Goal: Transaction & Acquisition: Purchase product/service

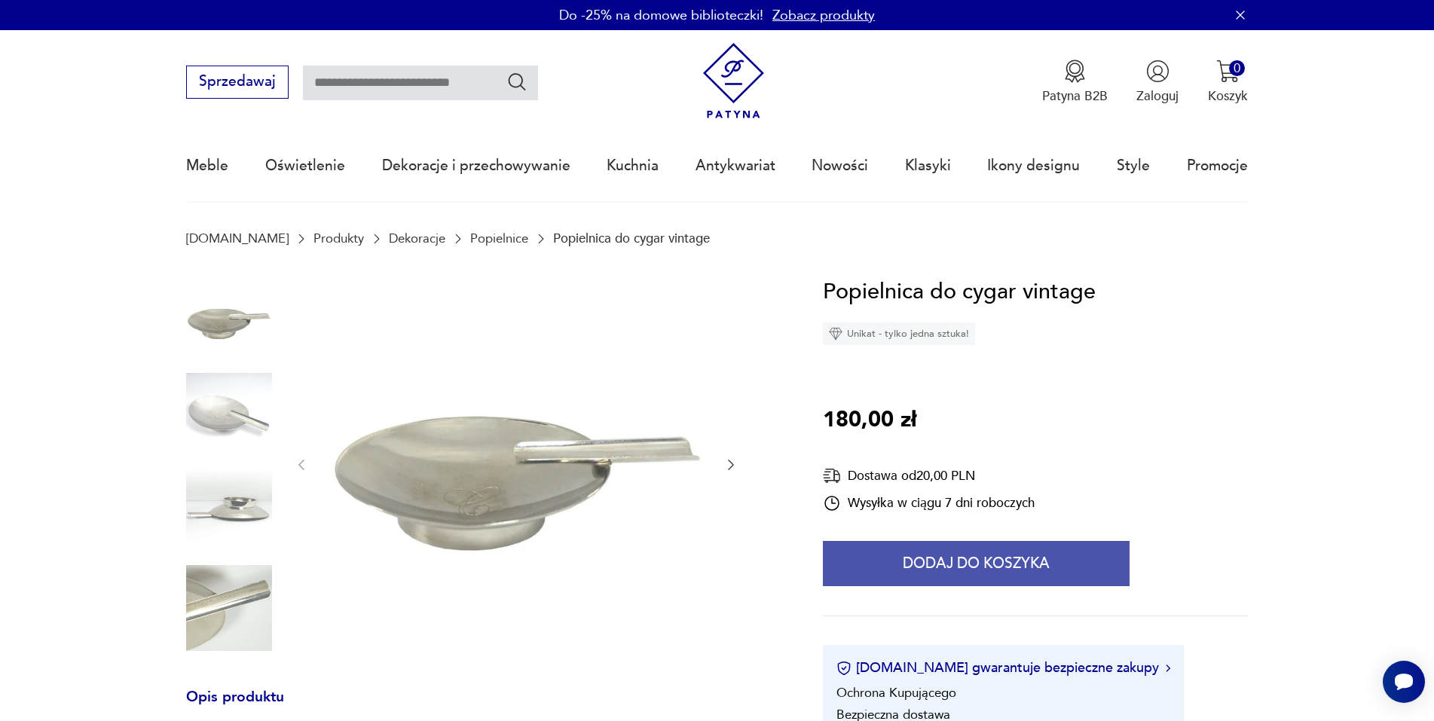
click at [979, 566] on button "Dodaj do koszyka" at bounding box center [976, 563] width 307 height 45
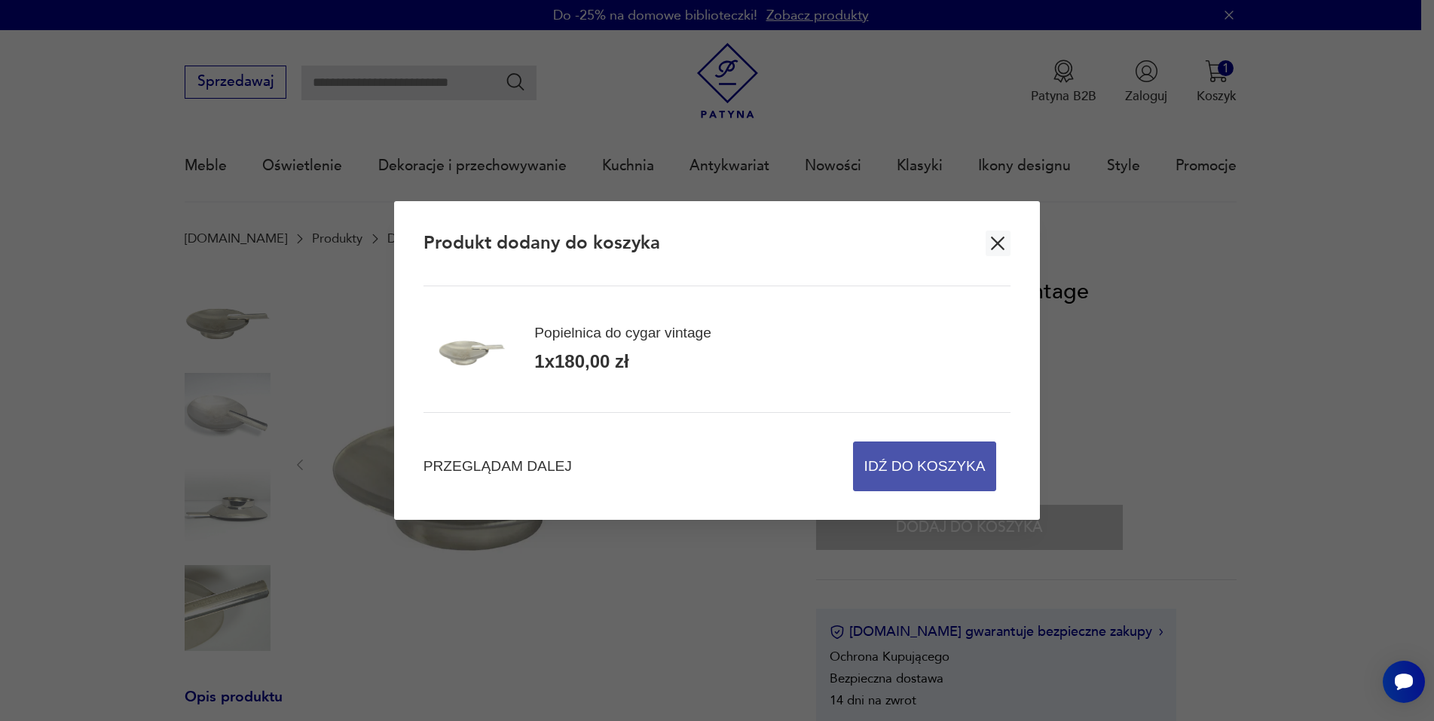
click at [898, 474] on span "Idź do koszyka" at bounding box center [924, 466] width 121 height 48
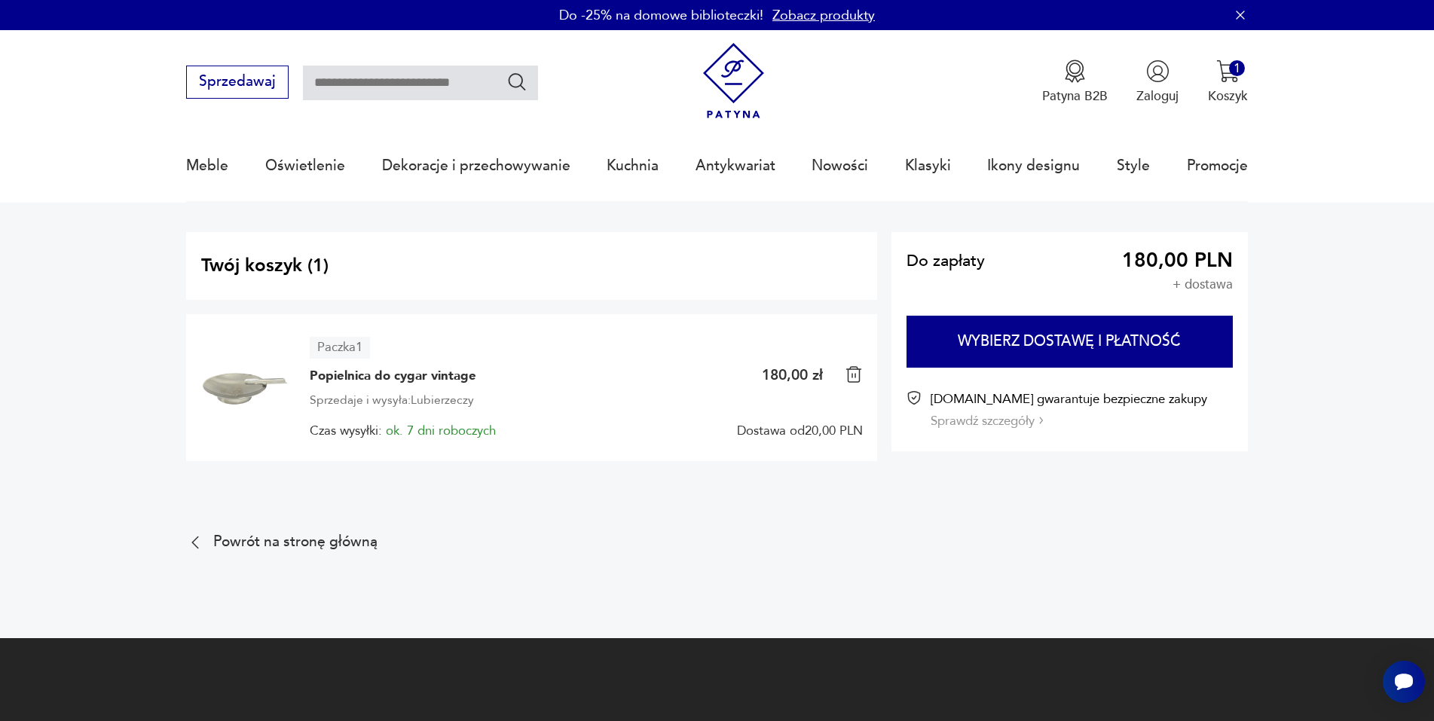
click at [447, 86] on input "text" at bounding box center [420, 83] width 235 height 35
type input "****"
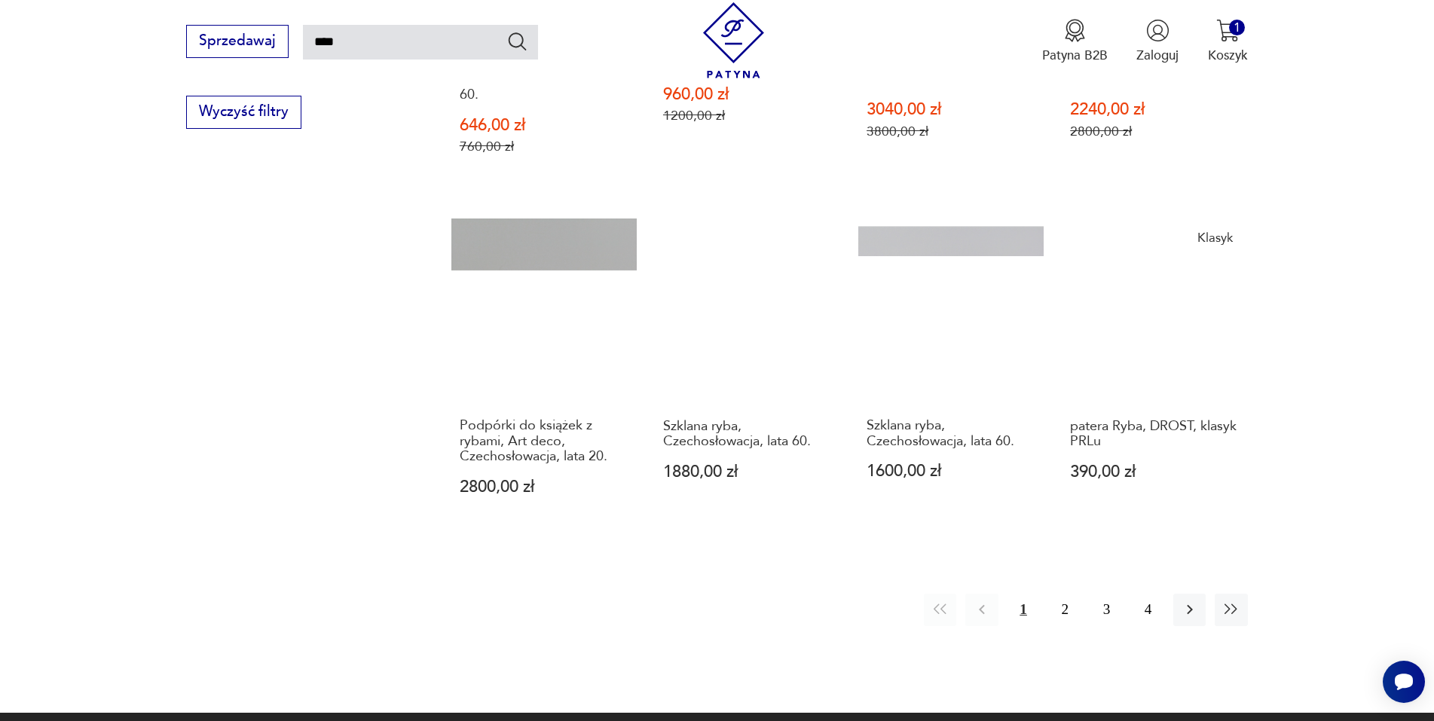
scroll to position [1292, 0]
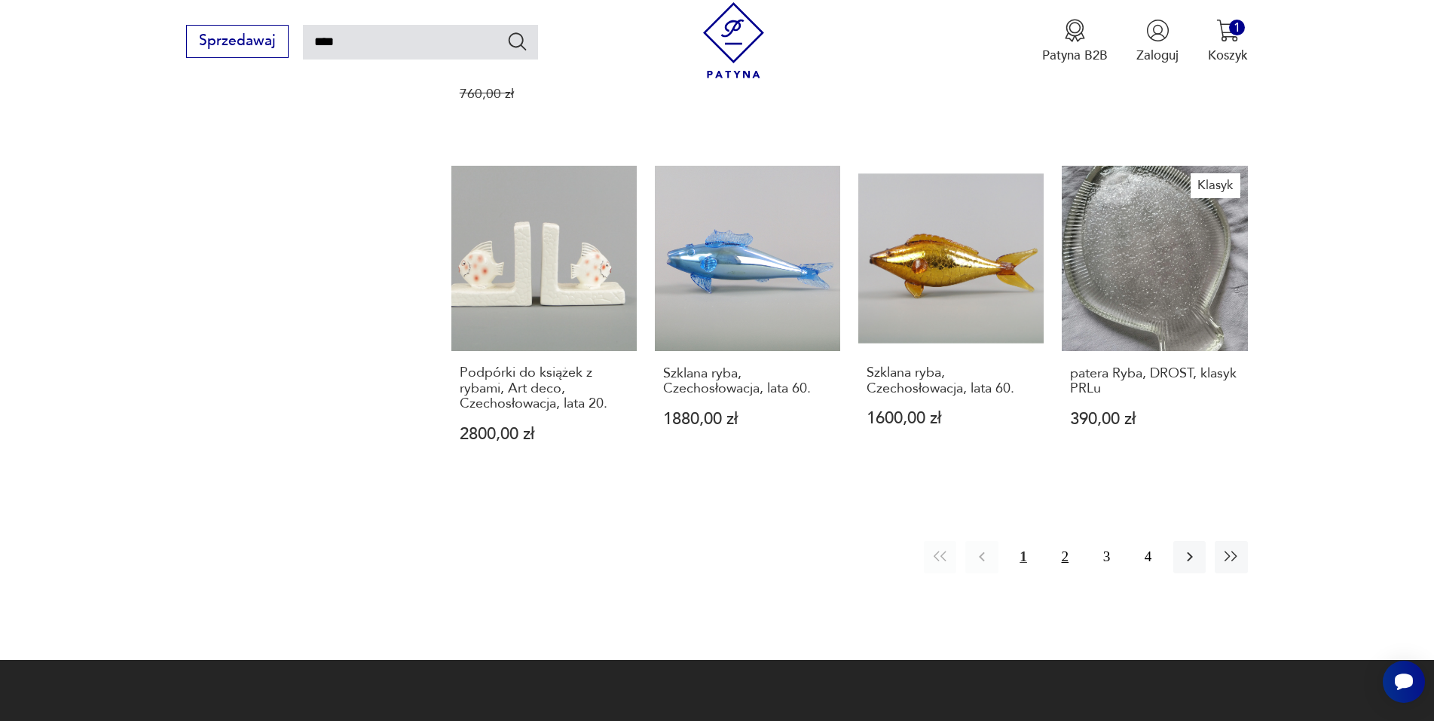
click at [1064, 541] on button "2" at bounding box center [1065, 557] width 32 height 32
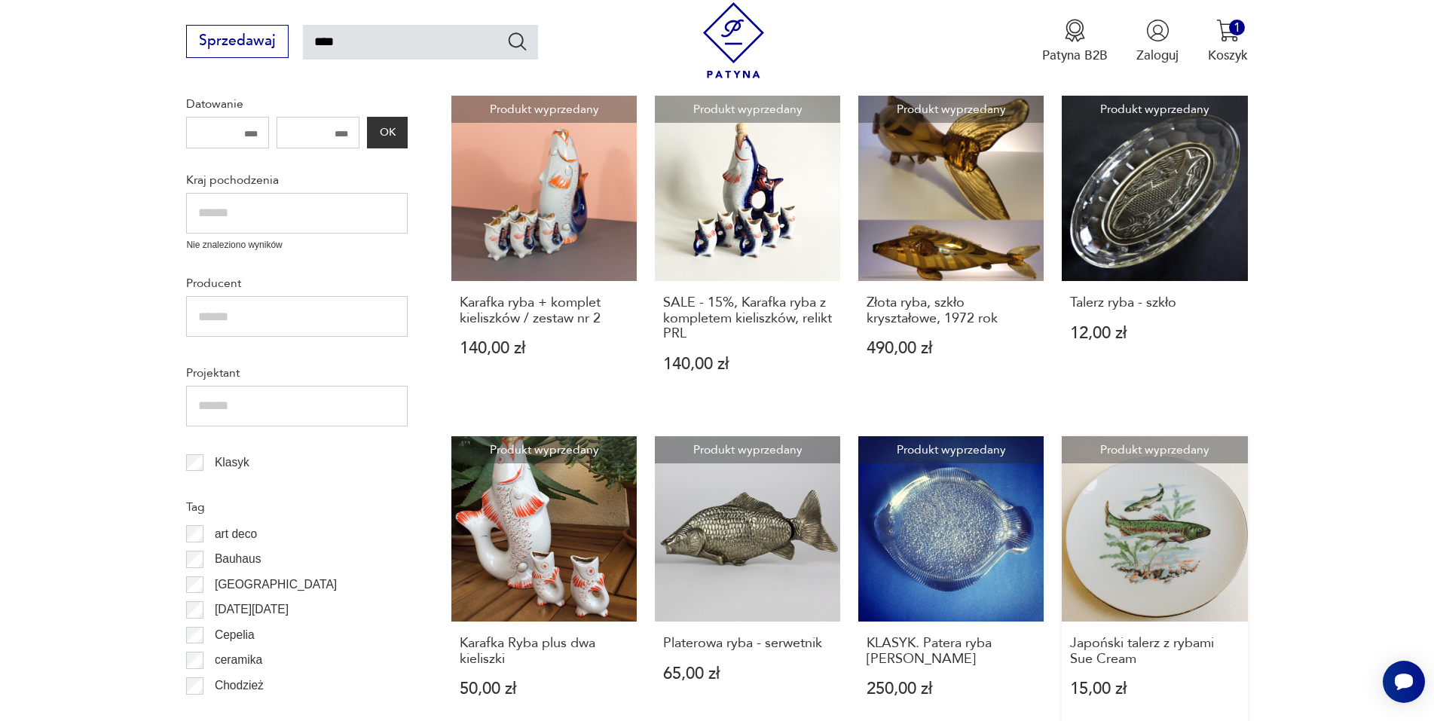
scroll to position [237, 0]
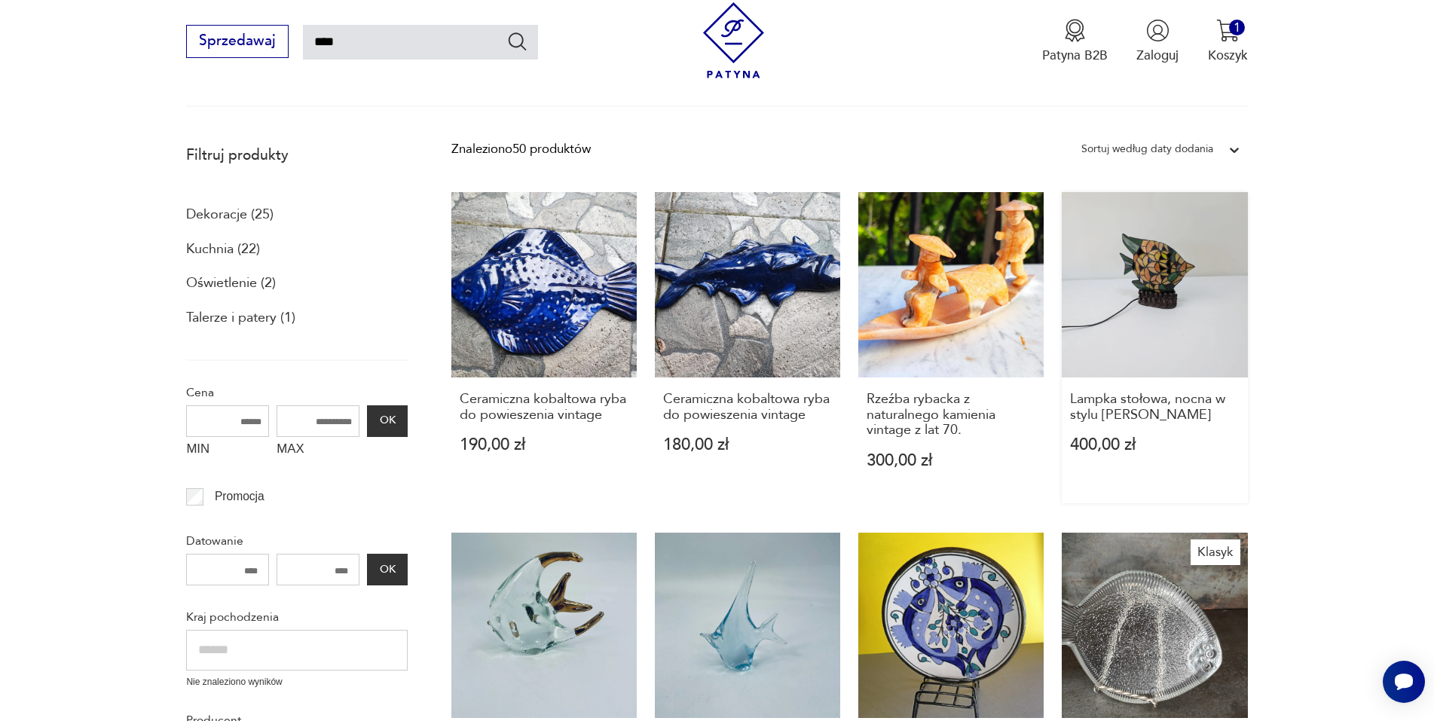
scroll to position [207, 0]
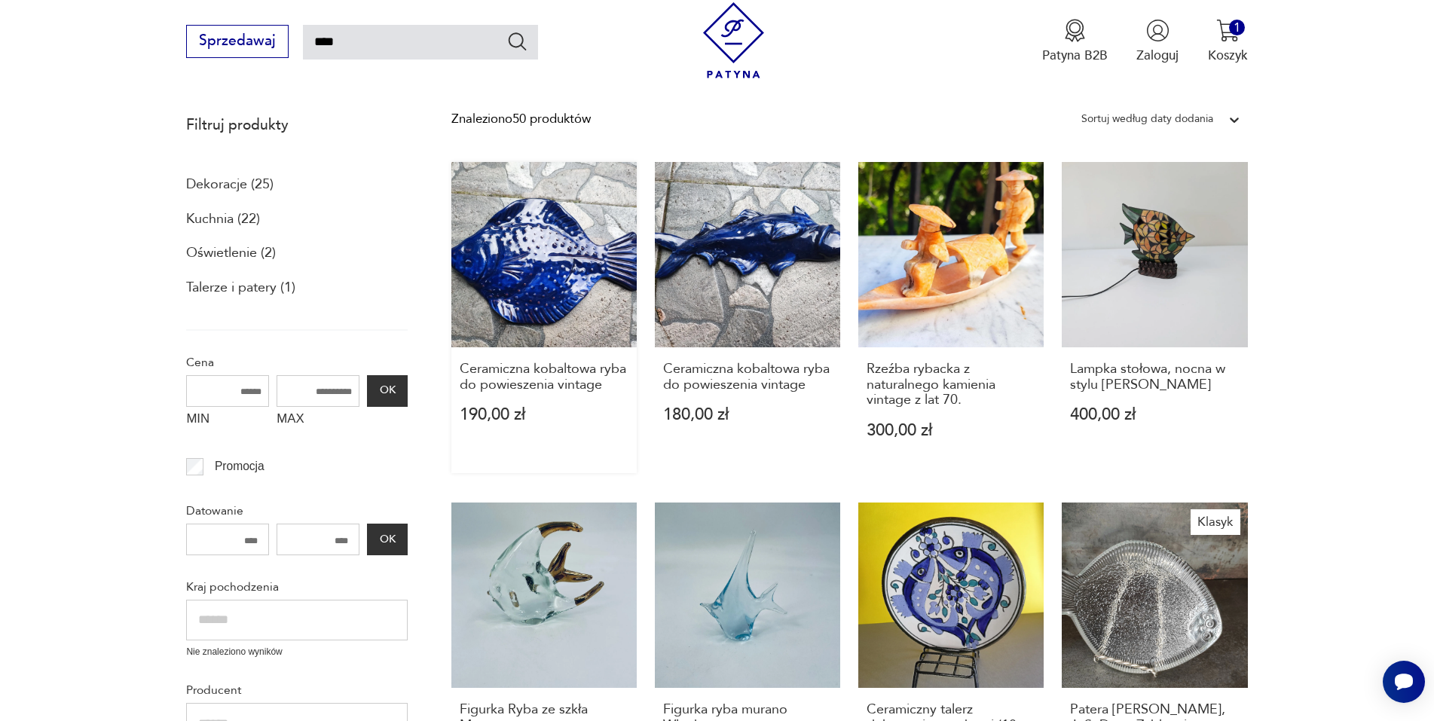
click at [558, 289] on link "Ceramiczna kobaltowa ryba do powieszenia vintage 190,00 zł" at bounding box center [543, 318] width 185 height 312
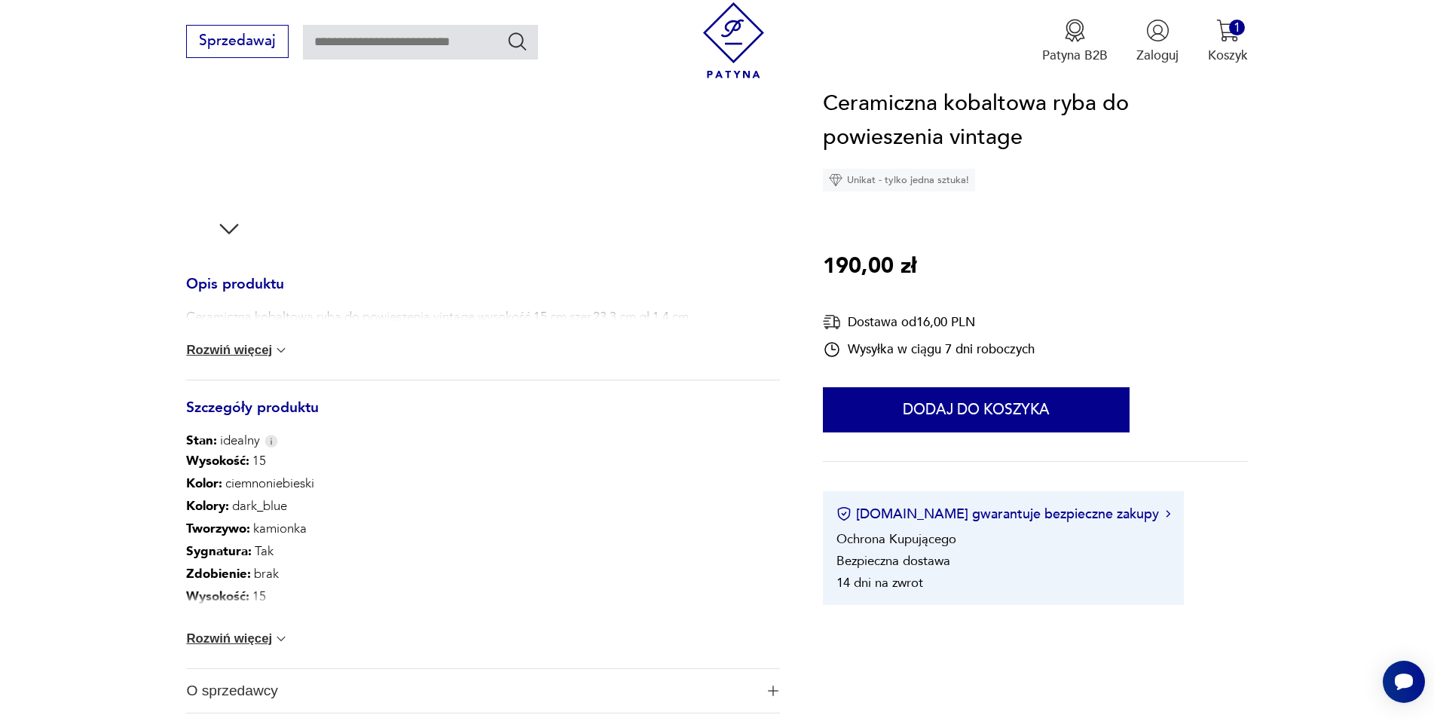
scroll to position [151, 0]
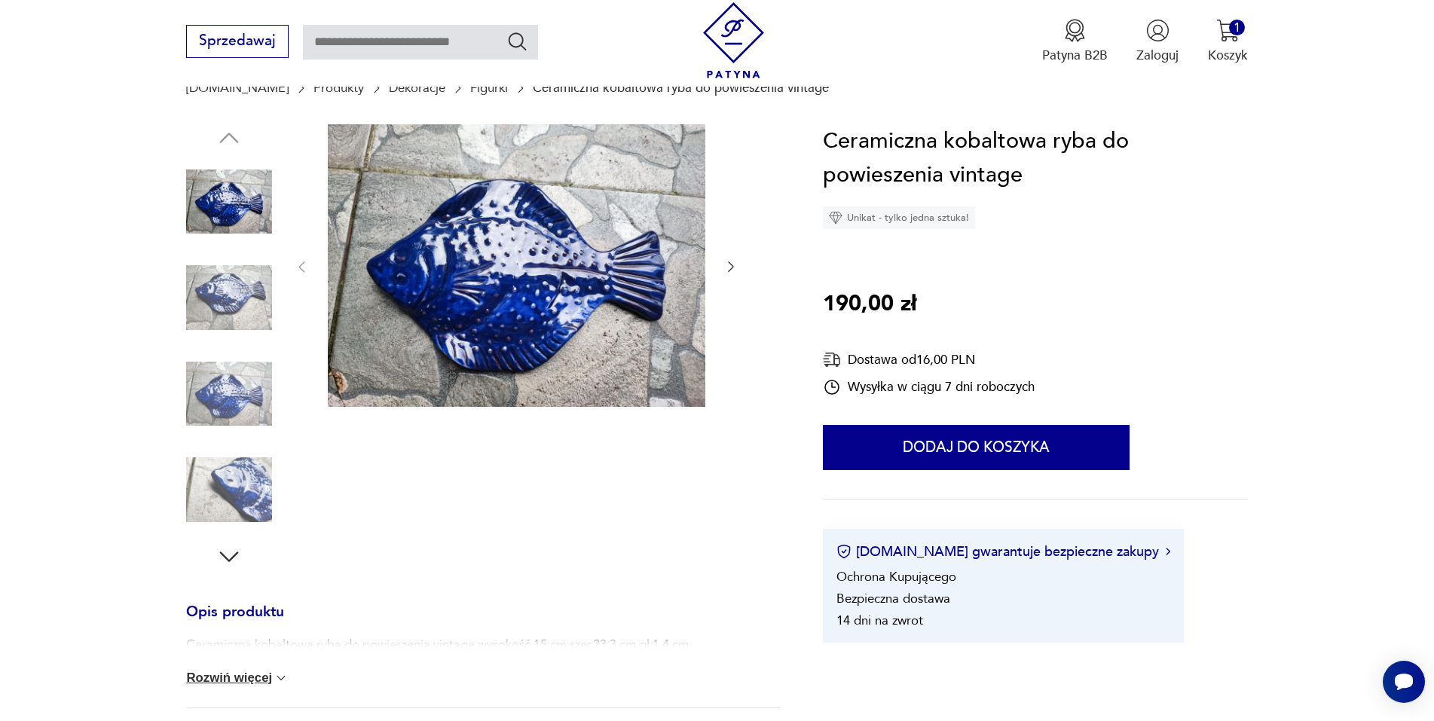
click at [219, 296] on img at bounding box center [229, 298] width 86 height 86
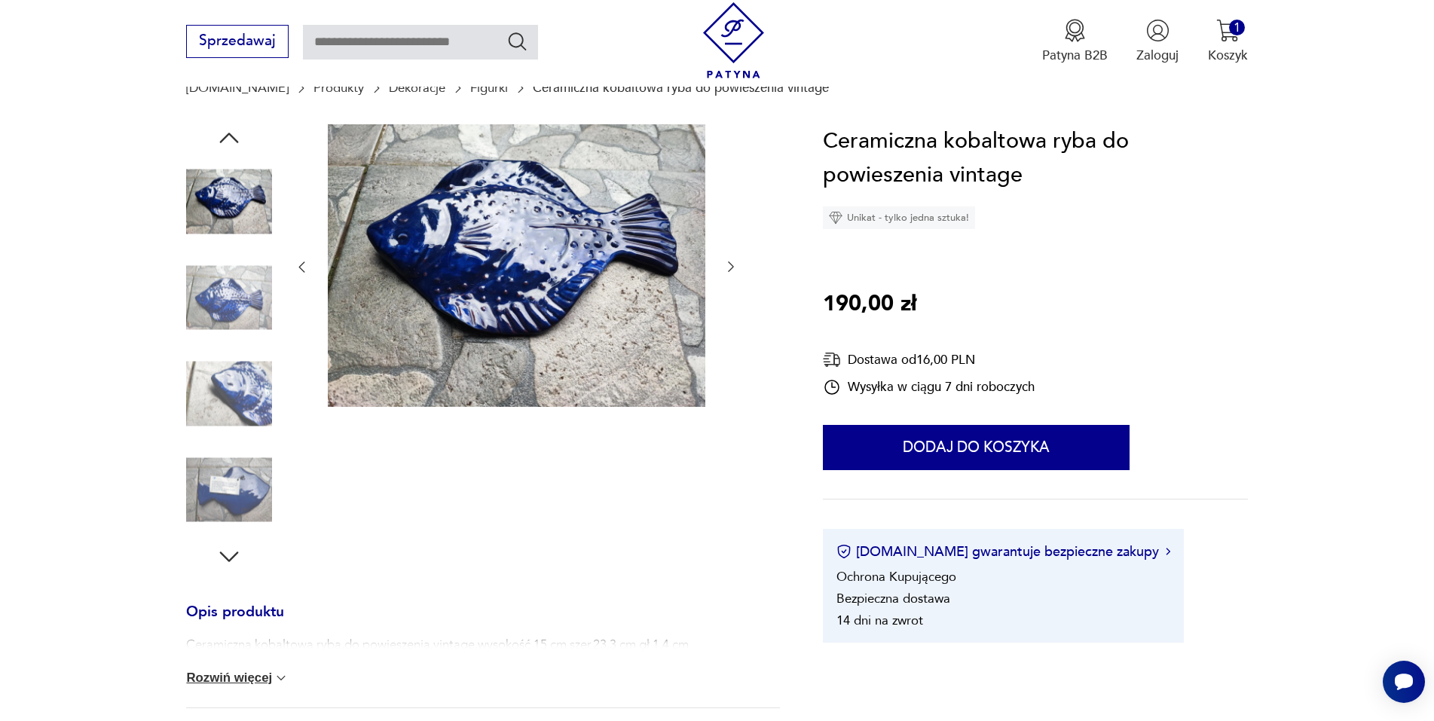
click at [232, 295] on img at bounding box center [229, 298] width 86 height 86
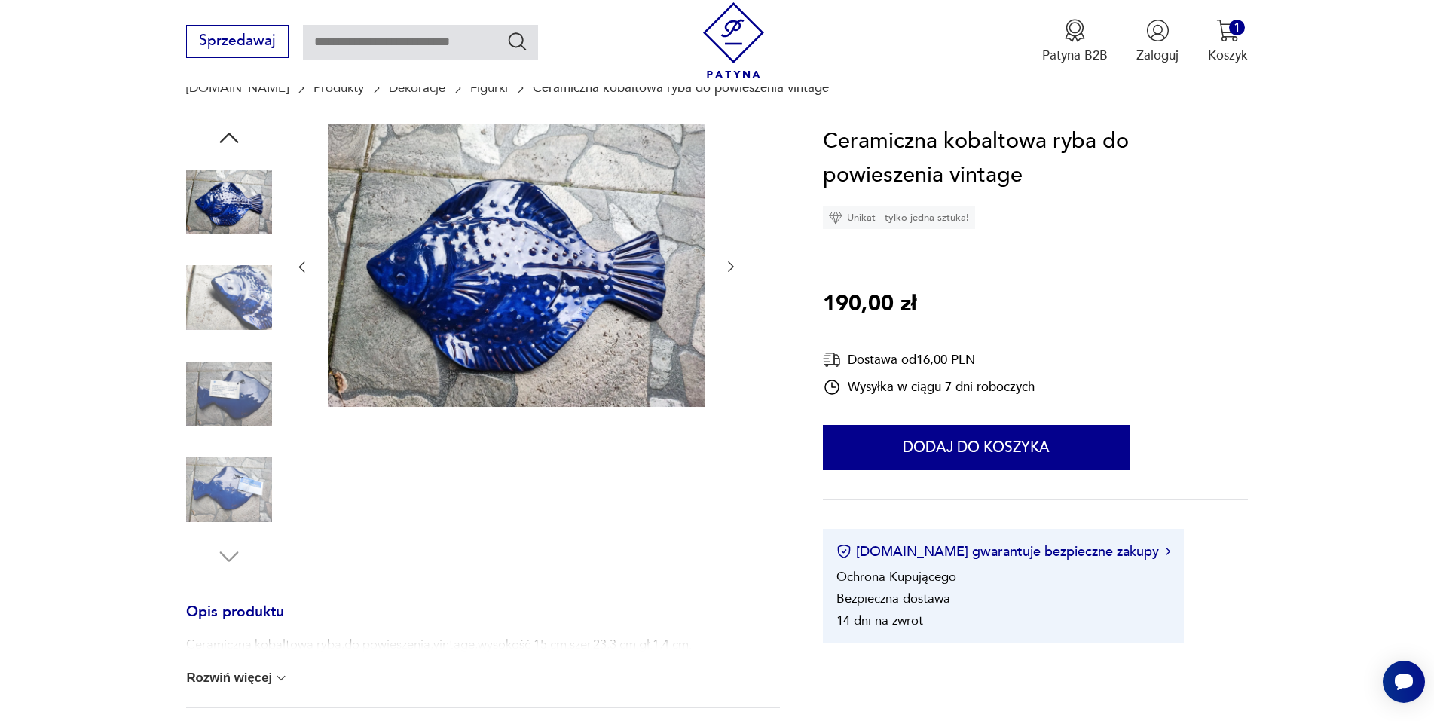
click at [232, 322] on img at bounding box center [229, 298] width 86 height 86
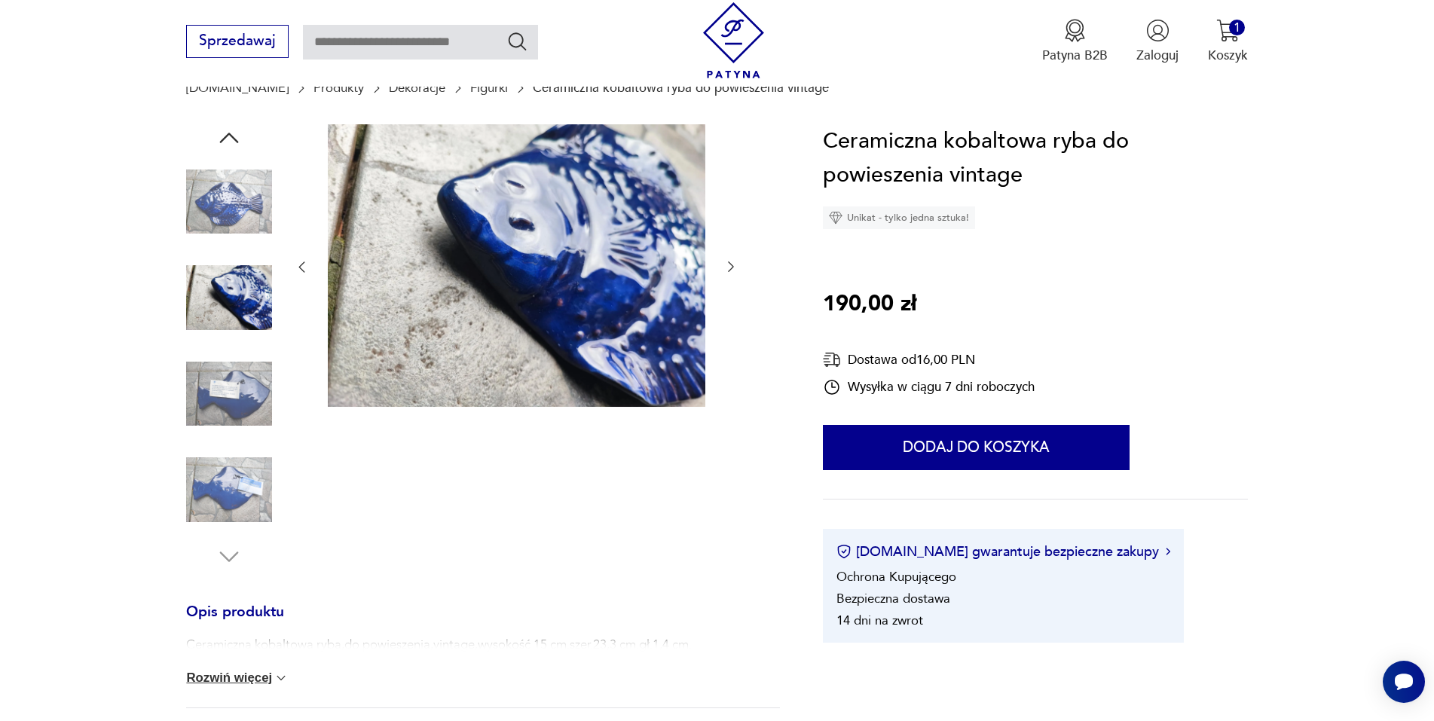
click at [234, 355] on img at bounding box center [229, 394] width 86 height 86
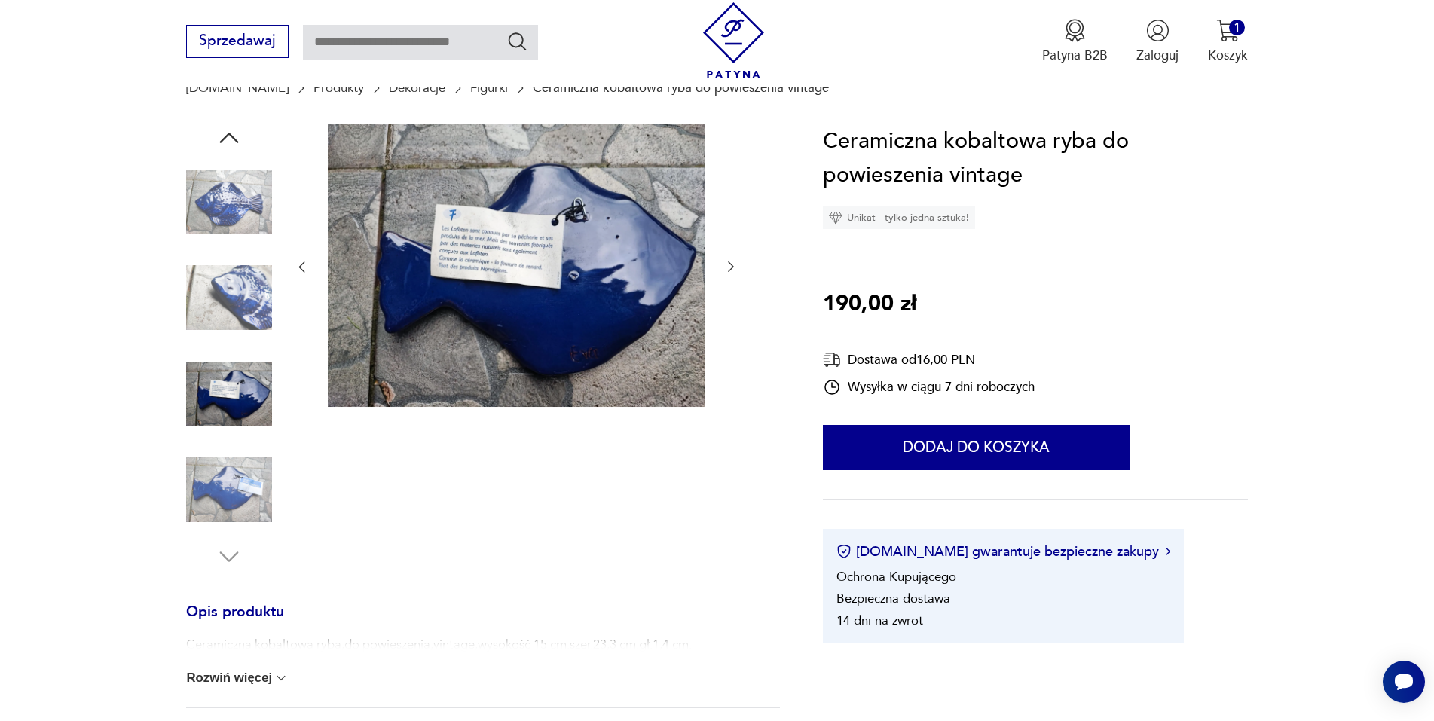
click at [236, 422] on img at bounding box center [229, 394] width 86 height 86
click at [236, 444] on div at bounding box center [229, 347] width 86 height 377
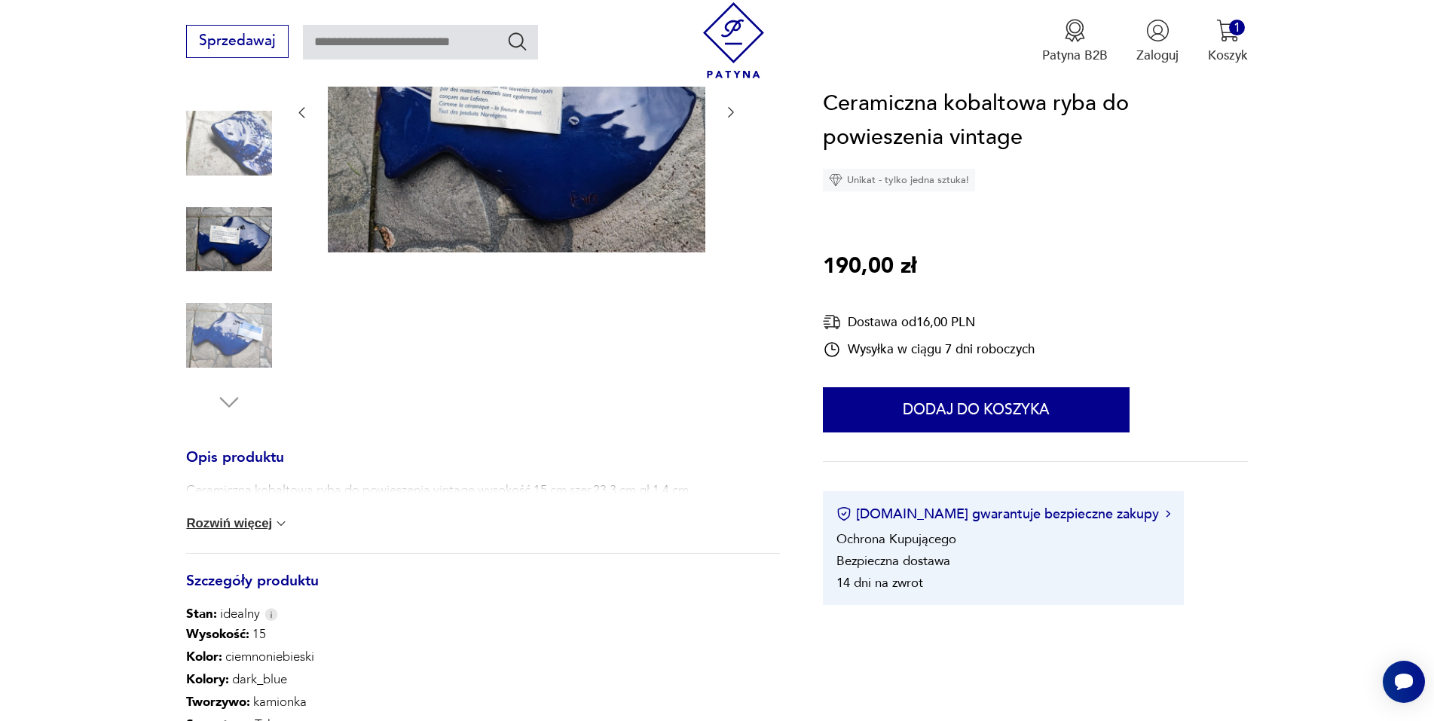
scroll to position [603, 0]
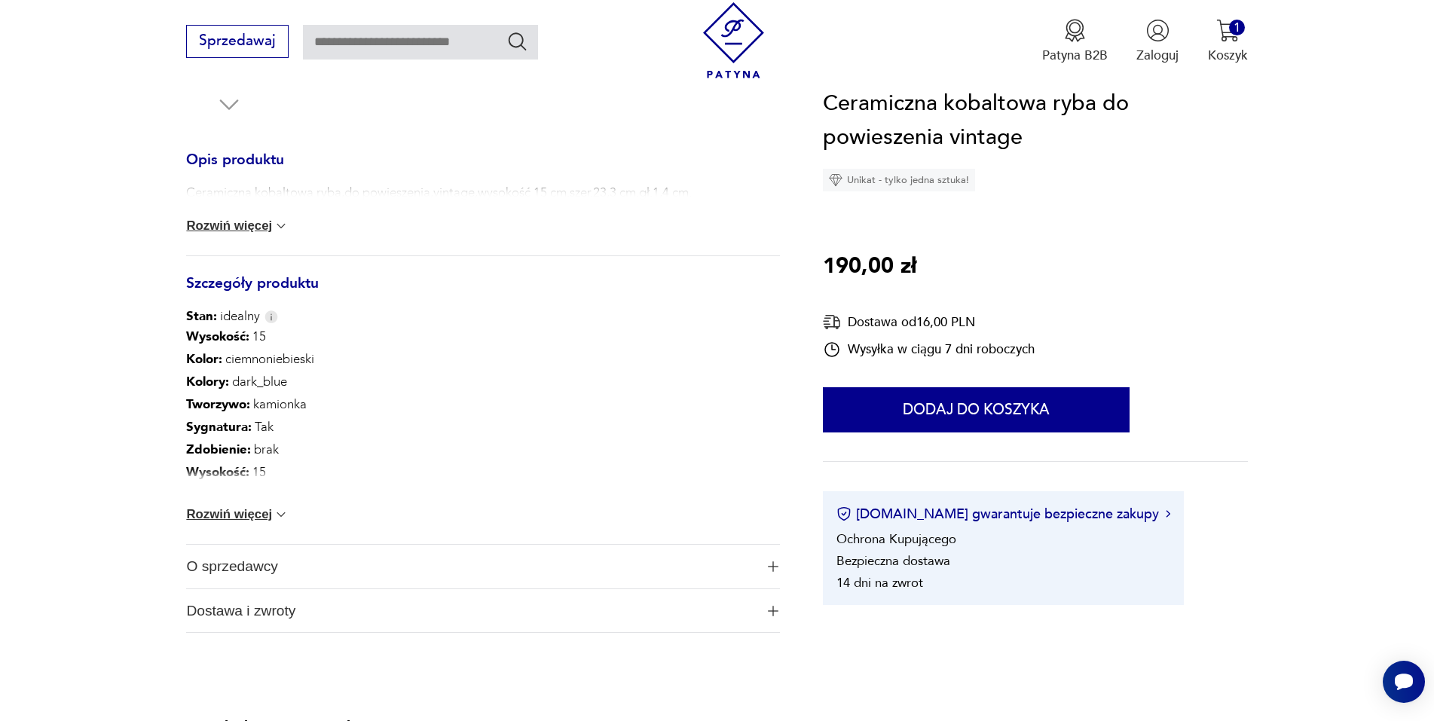
click at [265, 517] on button "Rozwiń więcej" at bounding box center [237, 514] width 103 height 15
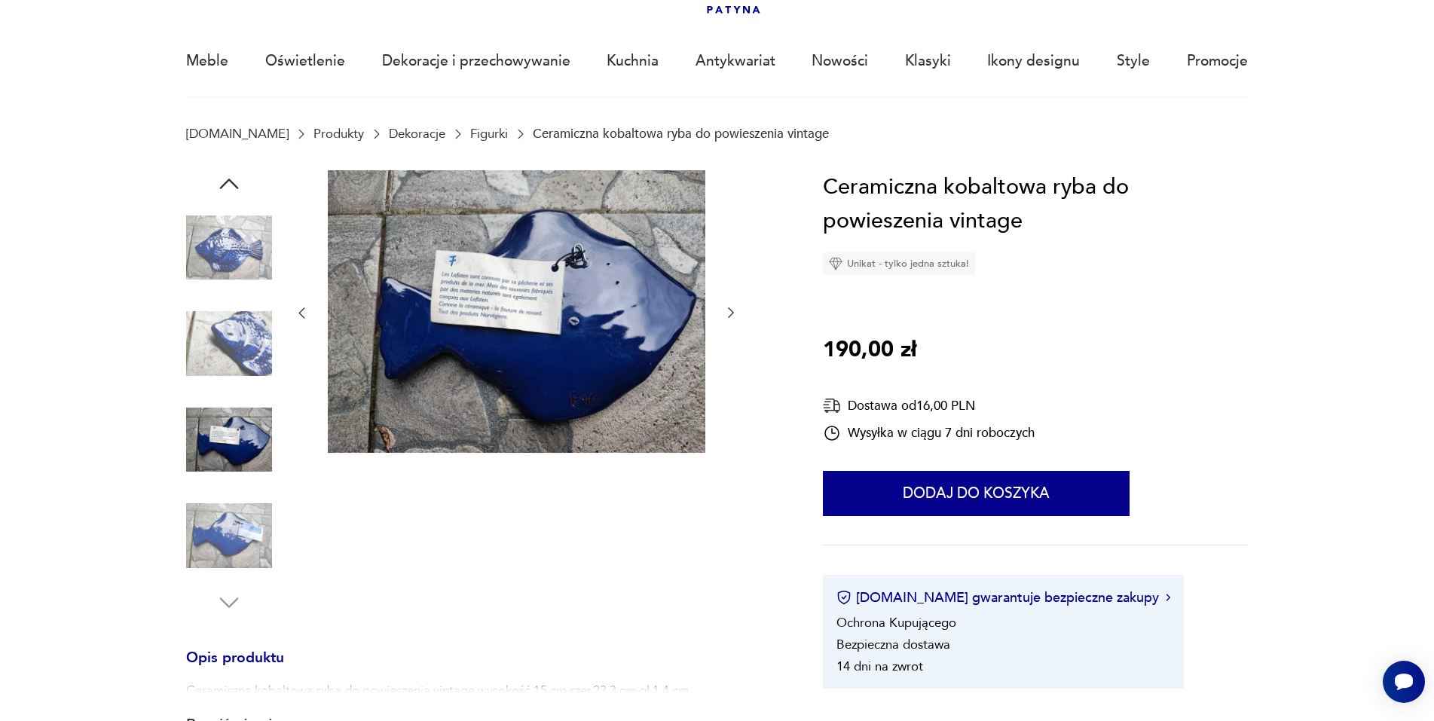
scroll to position [0, 0]
